Goal: Task Accomplishment & Management: Use online tool/utility

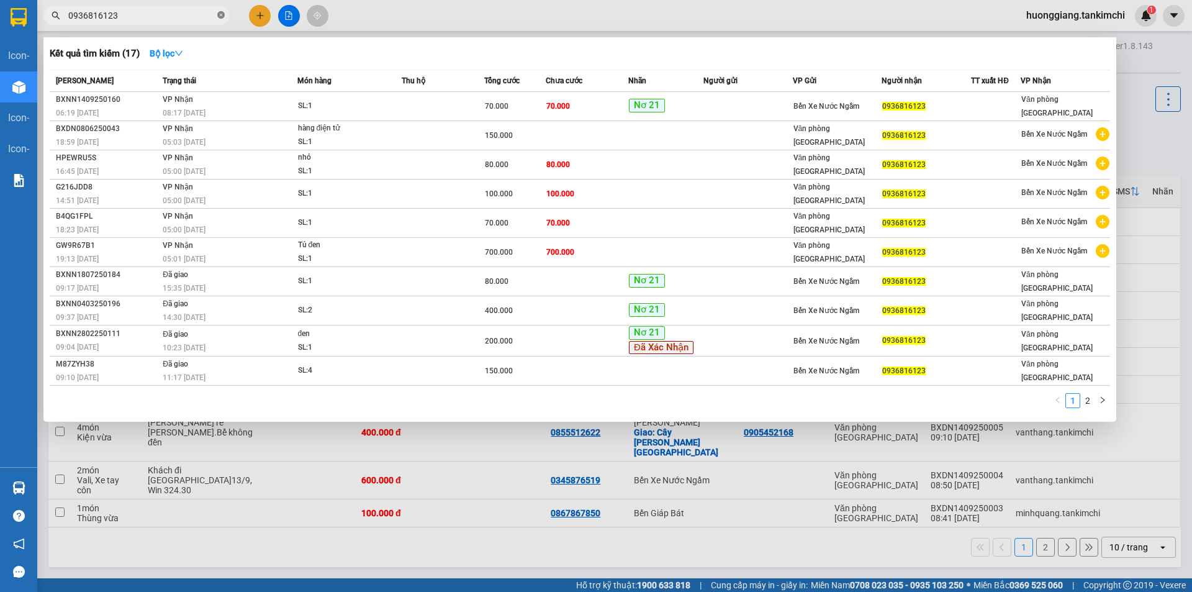
click at [221, 14] on icon "close-circle" at bounding box center [220, 14] width 7 height 7
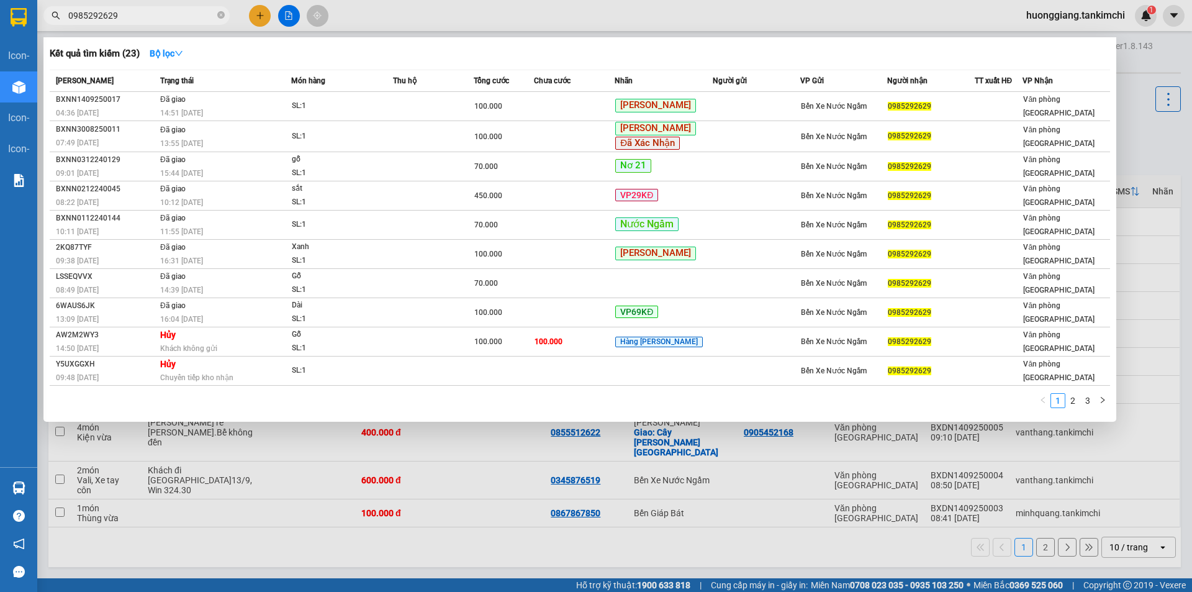
type input "0985292629"
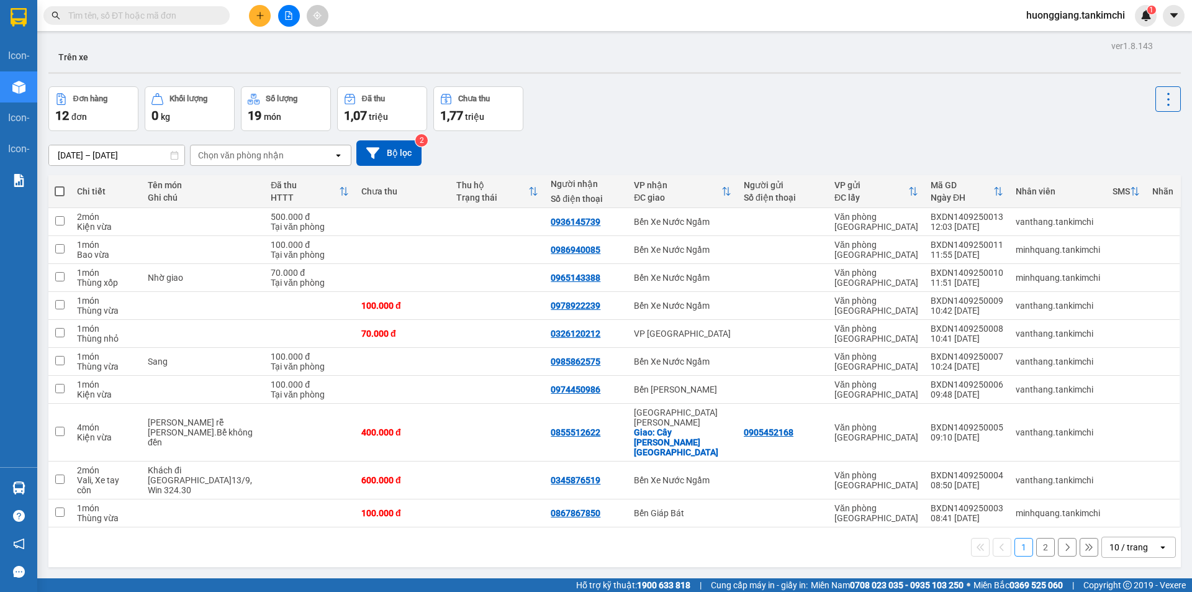
click at [147, 17] on input "text" at bounding box center [141, 16] width 147 height 14
type input "0"
click at [173, 15] on input "text" at bounding box center [141, 16] width 147 height 14
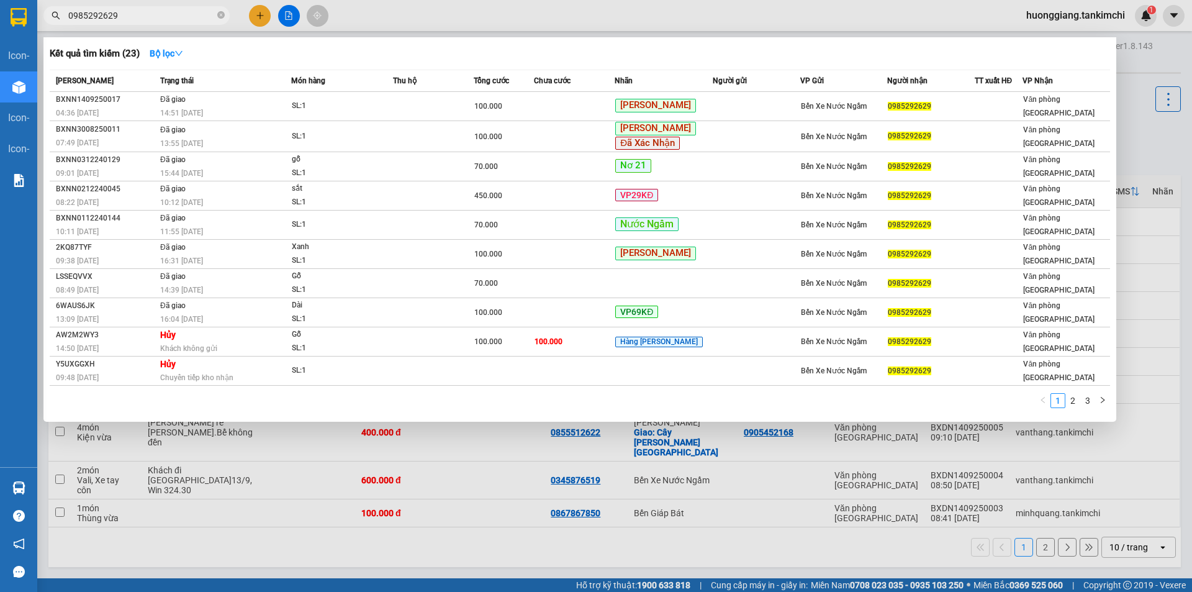
type input "0985292629"
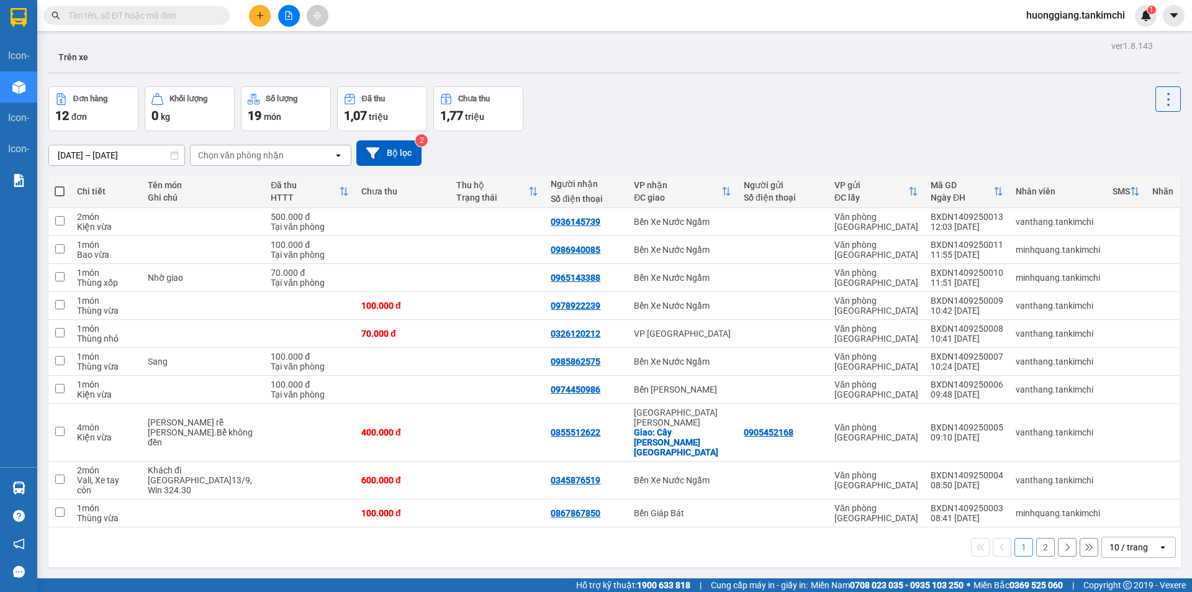
click at [193, 2] on div "Kết quả [PERSON_NAME] ( 23 ) Bộ lọc Mã ĐH Trạng thái Món hàng Thu hộ Tổng [PERS…" at bounding box center [596, 15] width 1192 height 31
click at [193, 16] on input "text" at bounding box center [141, 16] width 147 height 14
click at [170, 19] on input "text" at bounding box center [141, 16] width 147 height 14
click at [151, 12] on input "text" at bounding box center [141, 16] width 147 height 14
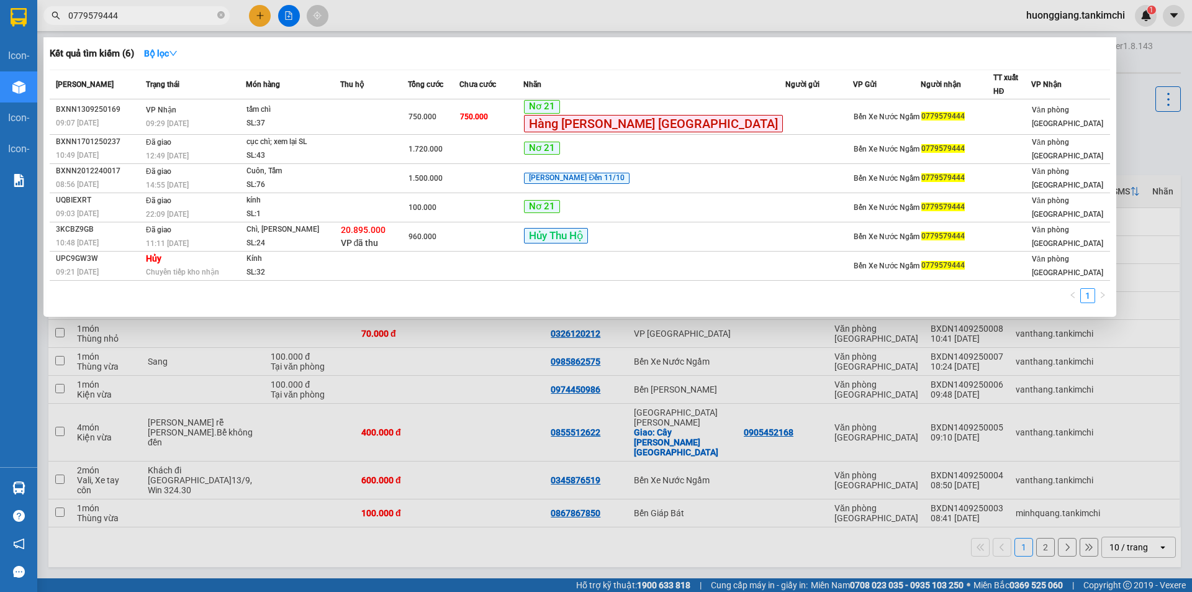
type input "0779579444"
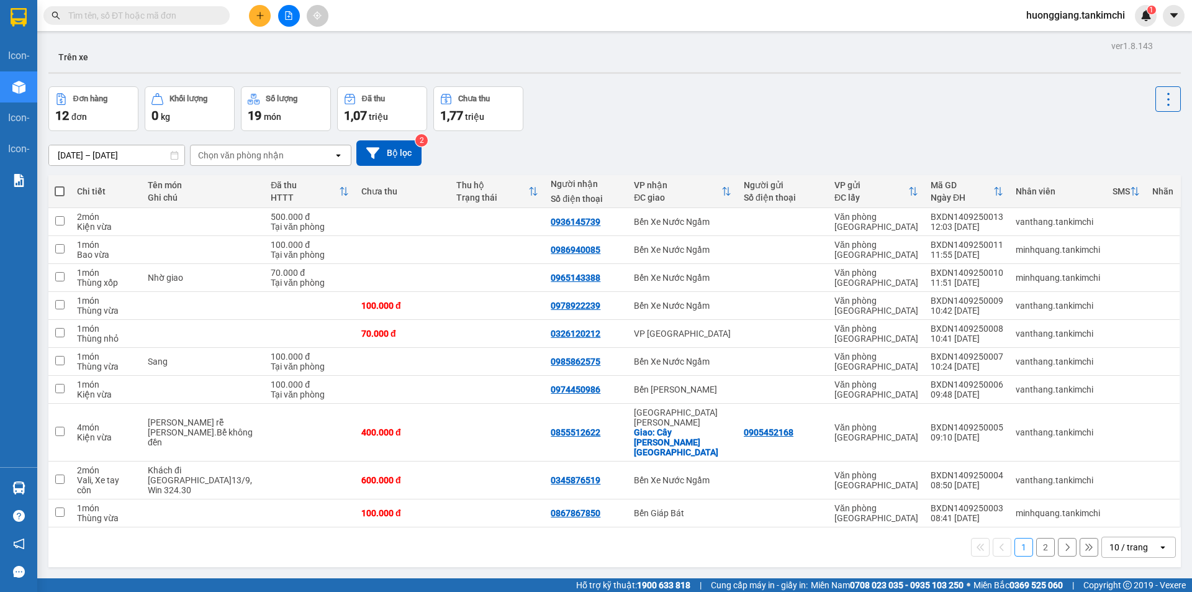
click at [173, 17] on input "text" at bounding box center [141, 16] width 147 height 14
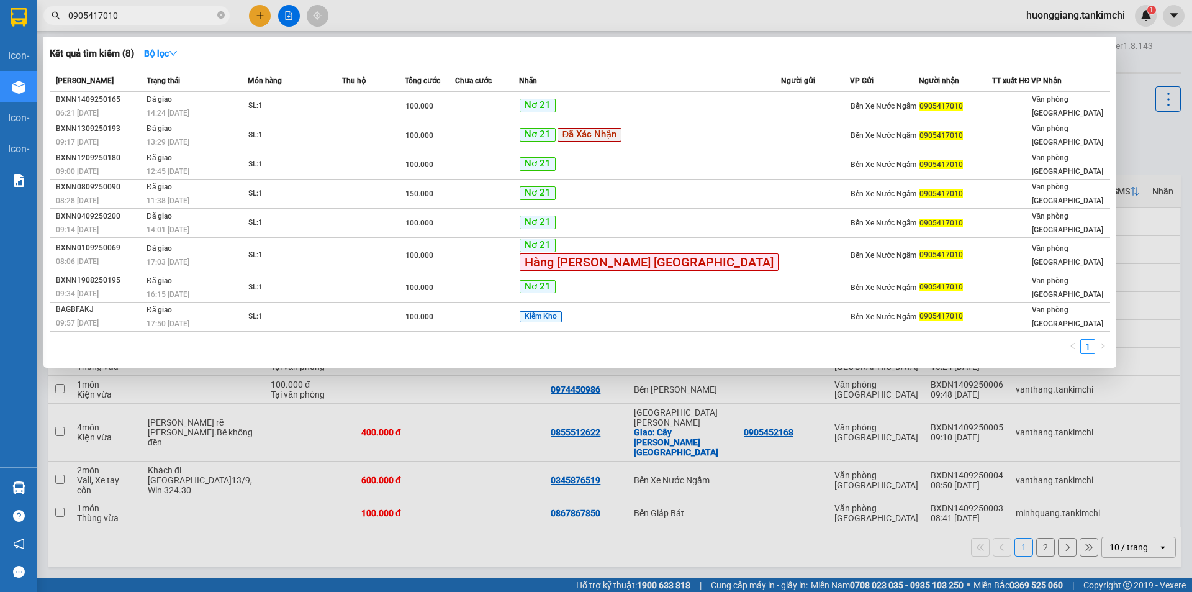
type input "0905417010"
